Goal: Navigation & Orientation: Go to known website

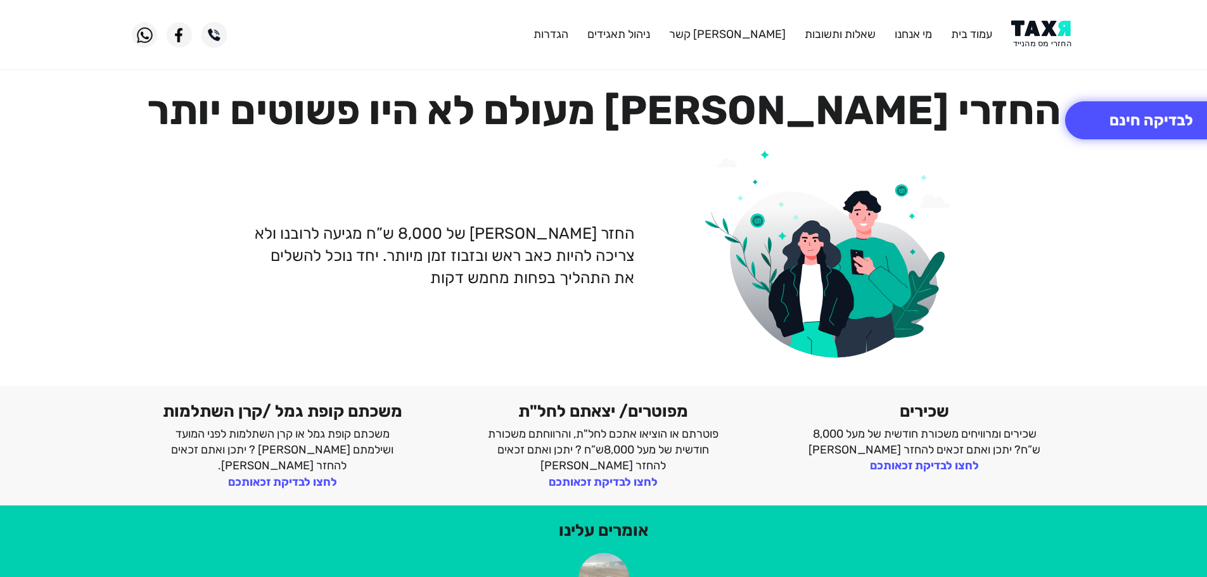
click at [1042, 32] on img at bounding box center [1043, 34] width 64 height 29
